Goal: Transaction & Acquisition: Purchase product/service

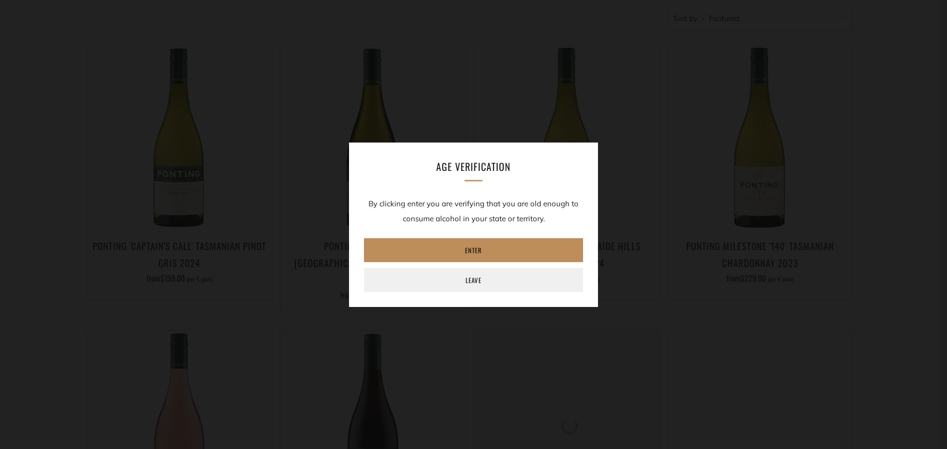
click at [498, 251] on link "Enter" at bounding box center [473, 250] width 219 height 24
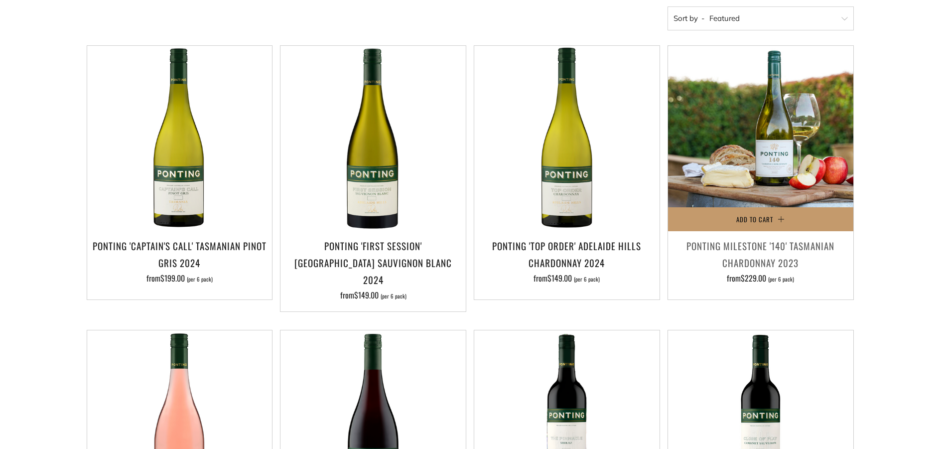
click at [752, 163] on img at bounding box center [760, 138] width 185 height 185
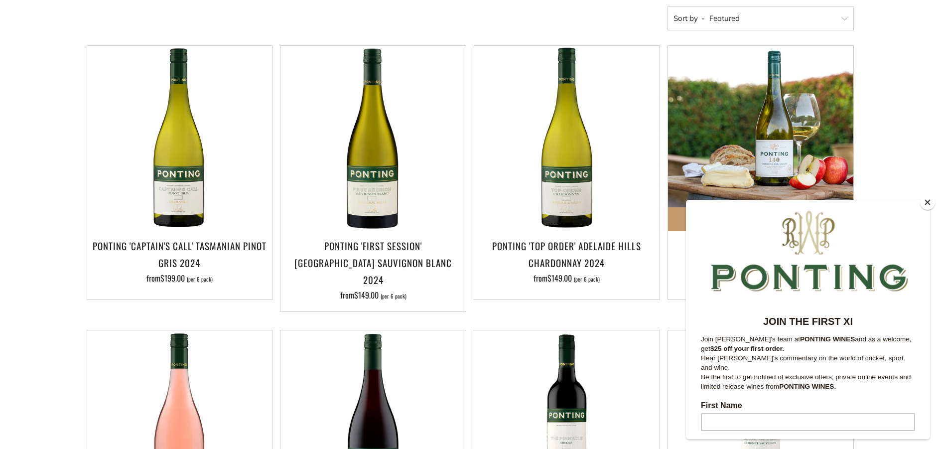
drag, startPoint x: 927, startPoint y: 200, endPoint x: 834, endPoint y: 113, distance: 127.9
click at [926, 200] on button "Close" at bounding box center [927, 202] width 15 height 15
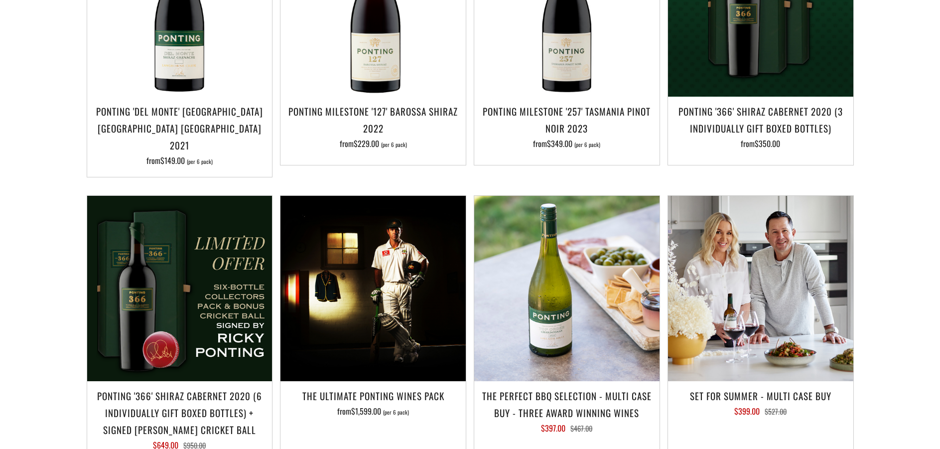
scroll to position [896, 0]
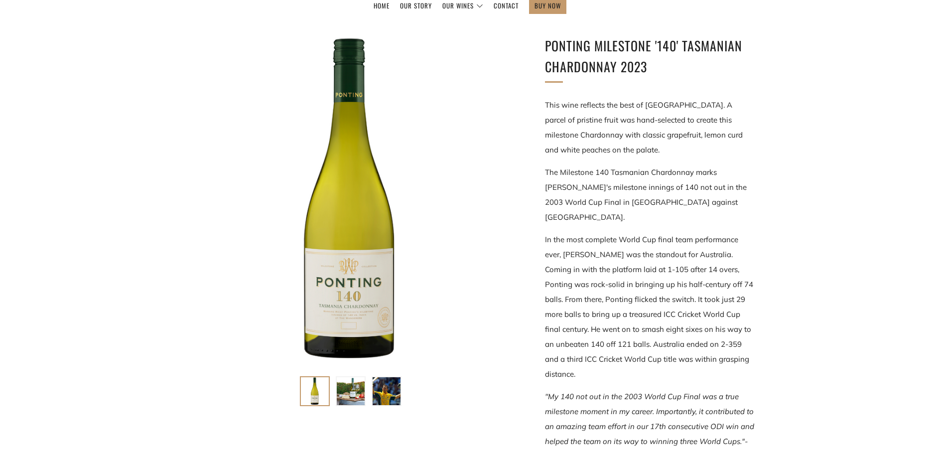
scroll to position [149, 0]
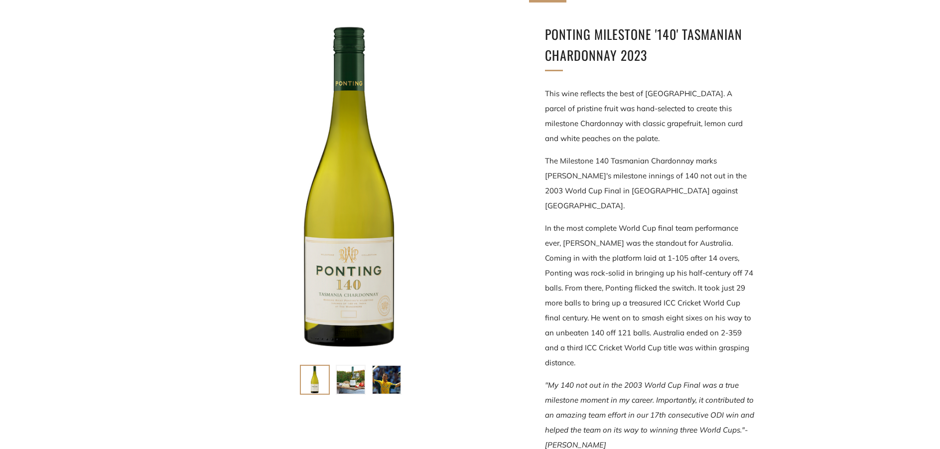
click at [357, 373] on img at bounding box center [351, 380] width 28 height 28
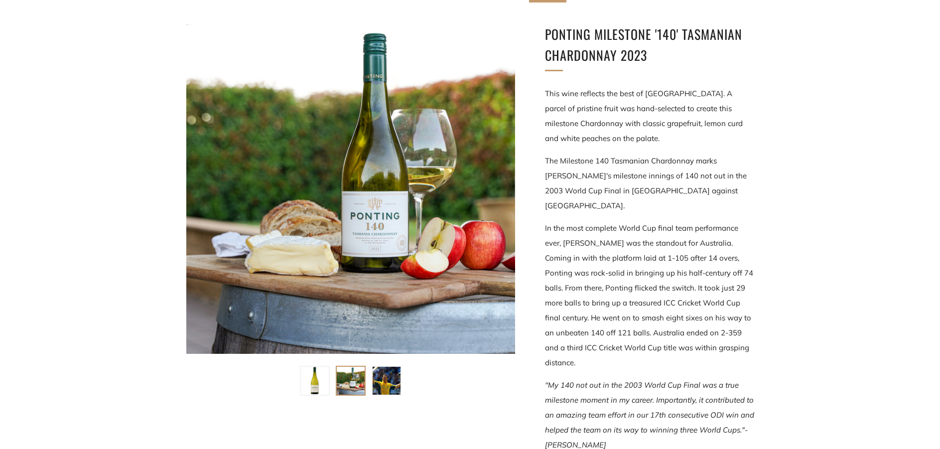
click at [318, 390] on img at bounding box center [315, 381] width 28 height 28
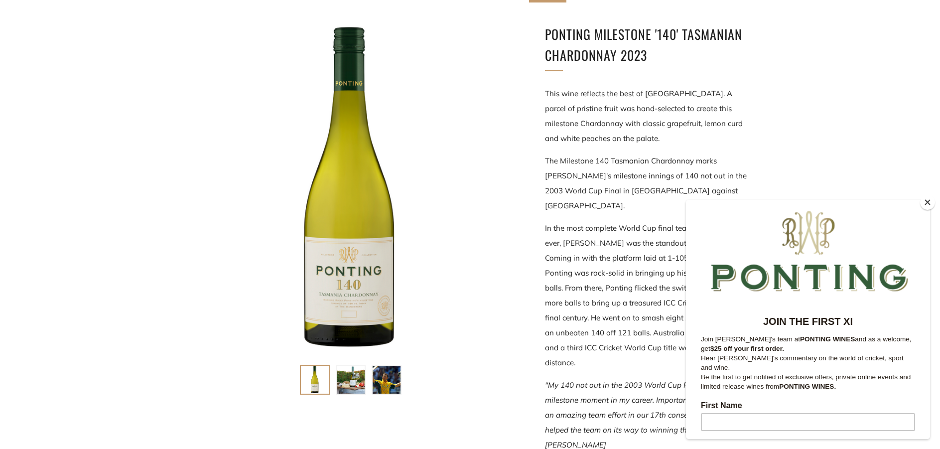
click at [350, 384] on img at bounding box center [351, 380] width 28 height 28
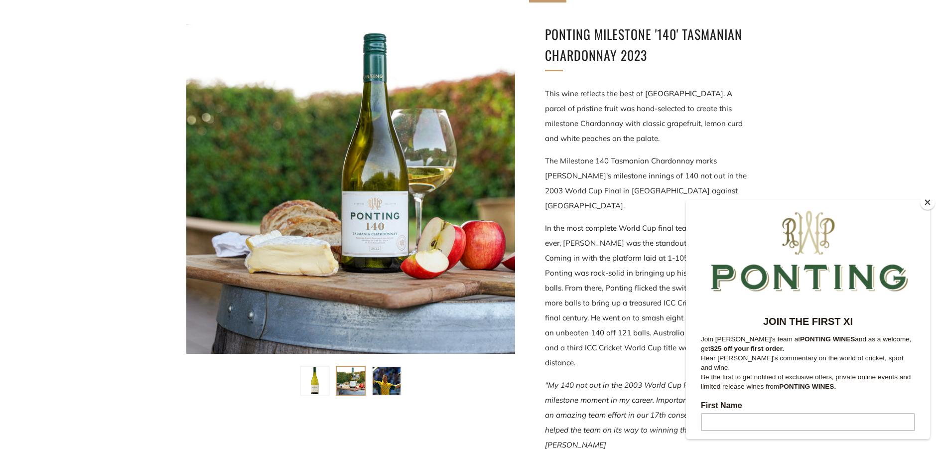
click at [927, 202] on button "Close" at bounding box center [927, 202] width 15 height 15
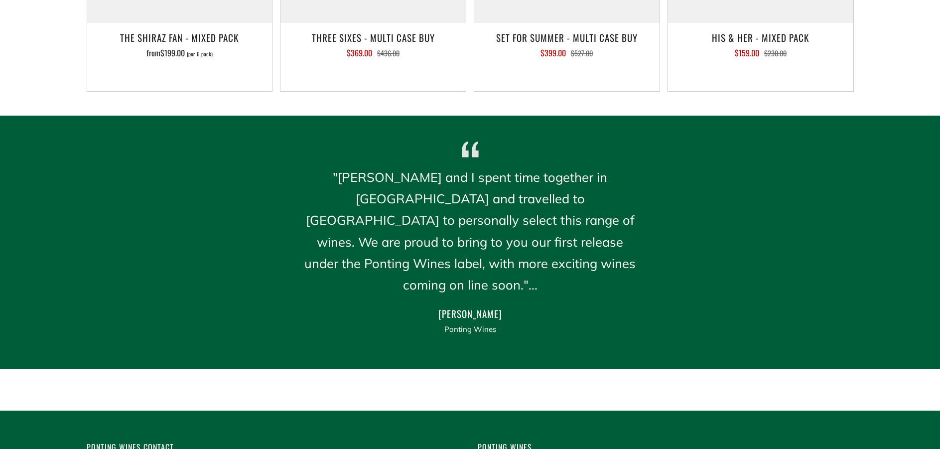
scroll to position [1406, 0]
